Goal: Information Seeking & Learning: Learn about a topic

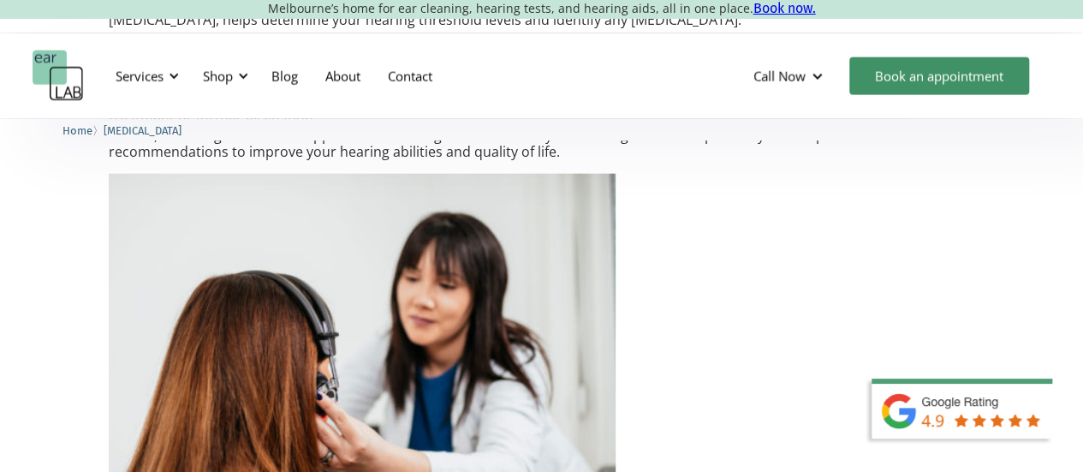
scroll to position [1918, 0]
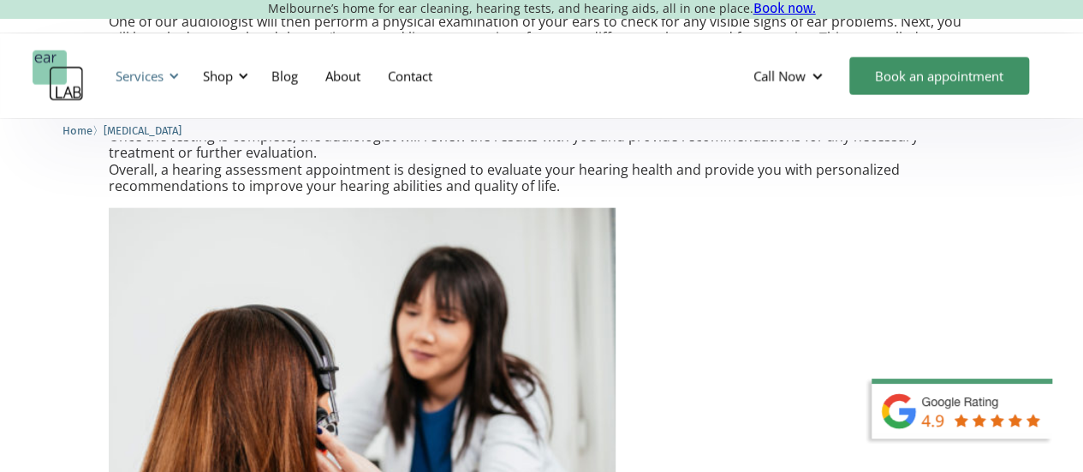
click at [177, 80] on div at bounding box center [174, 76] width 12 height 12
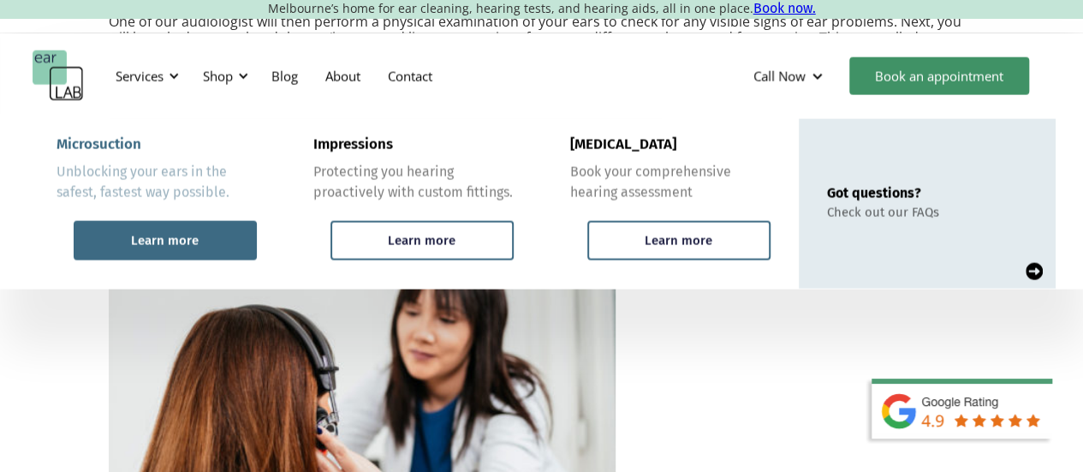
click at [164, 235] on div "Learn more" at bounding box center [165, 240] width 68 height 15
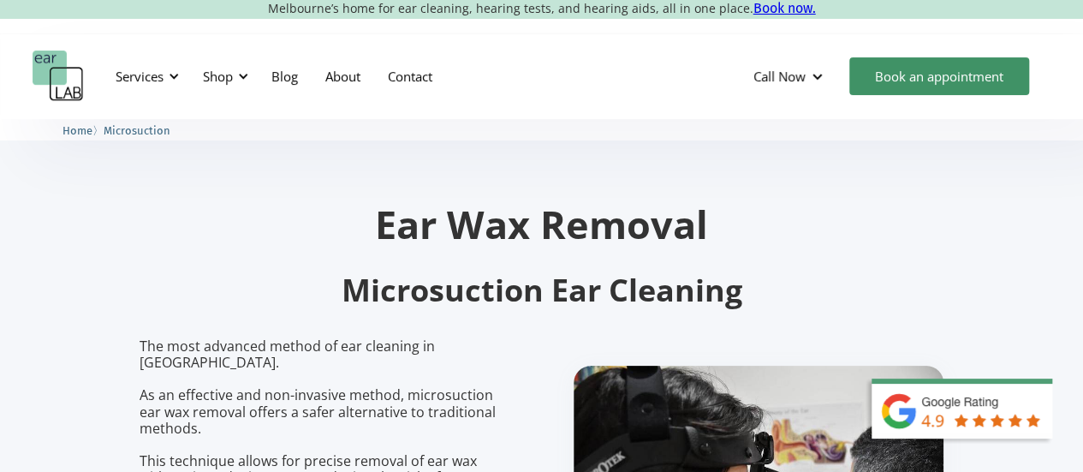
click at [77, 345] on section "Ear Wax Removal Microsuction Ear Cleaning The most advanced method of ear clean…" at bounding box center [541, 415] width 1083 height 592
drag, startPoint x: 420, startPoint y: 79, endPoint x: 643, endPoint y: 42, distance: 226.5
click at [643, 42] on div "Services Microsuction Unblocking your ears in the safest, fastest way possible.…" at bounding box center [541, 76] width 1083 height 86
click at [409, 74] on link "Contact" at bounding box center [410, 76] width 72 height 50
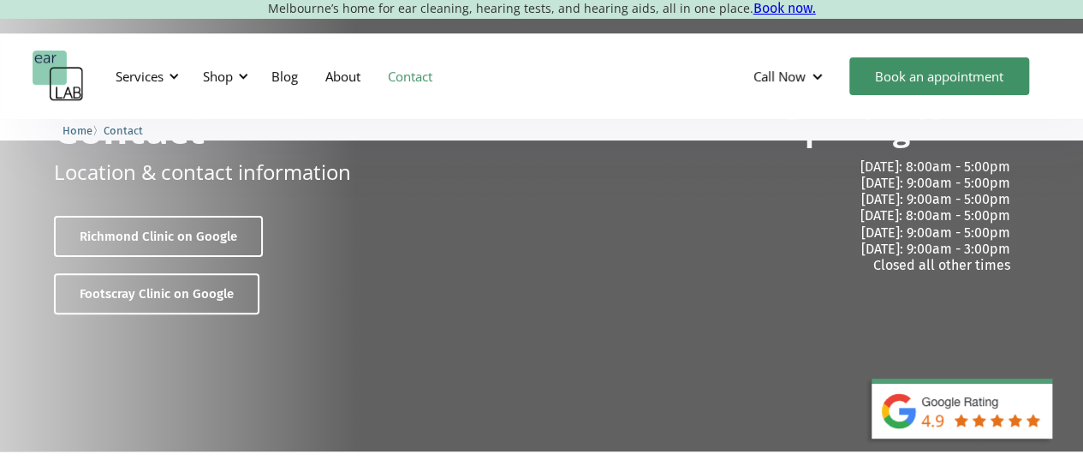
scroll to position [103, 0]
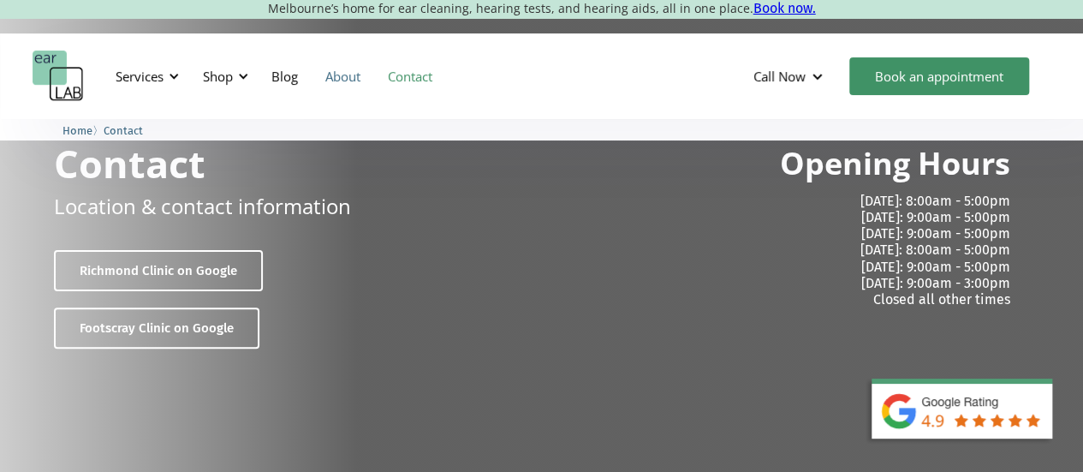
click at [341, 76] on link "About" at bounding box center [343, 76] width 63 height 50
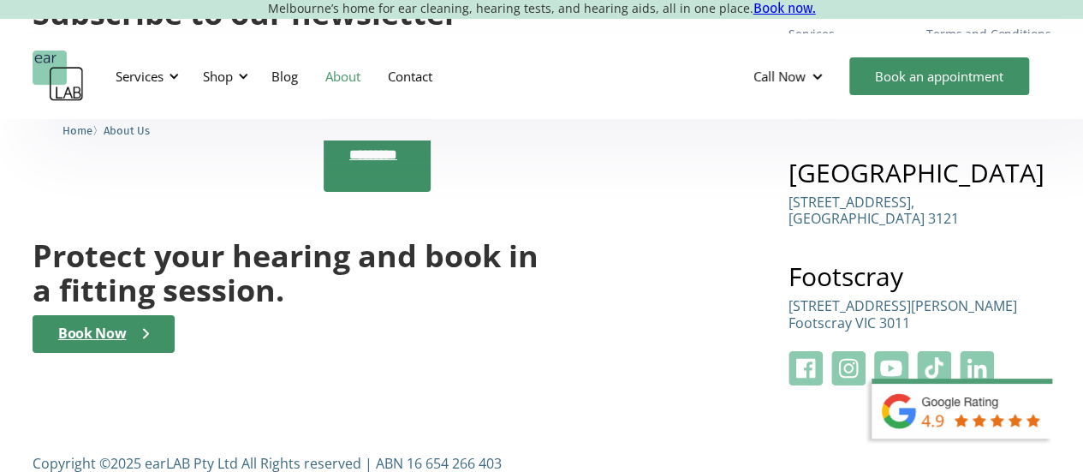
scroll to position [3060, 0]
